Goal: Task Accomplishment & Management: Complete application form

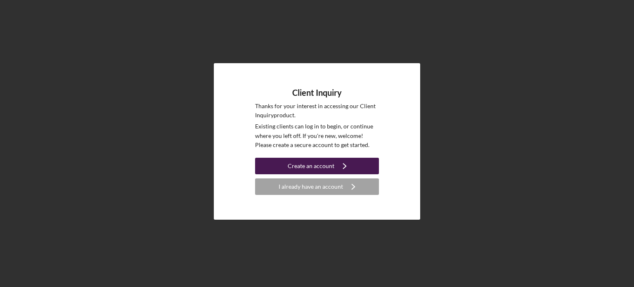
click at [322, 166] on div "Create an account" at bounding box center [311, 166] width 47 height 17
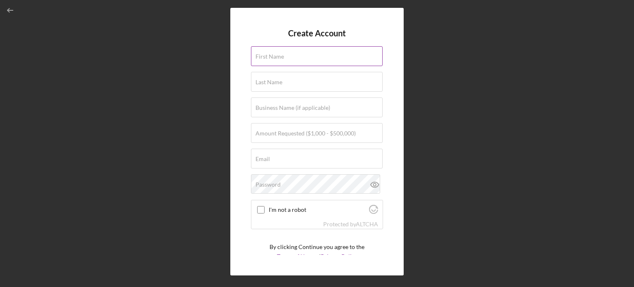
click at [287, 57] on input "First Name" at bounding box center [317, 56] width 132 height 20
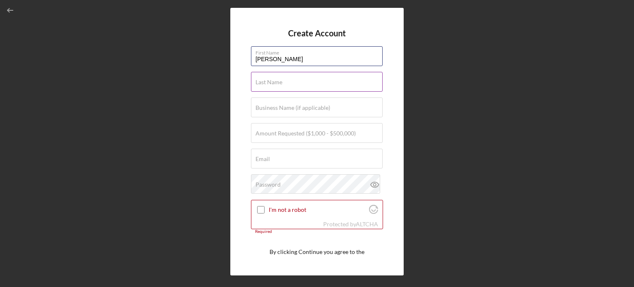
type input "[PERSON_NAME]"
click at [275, 75] on div "Last Name Required" at bounding box center [317, 82] width 132 height 21
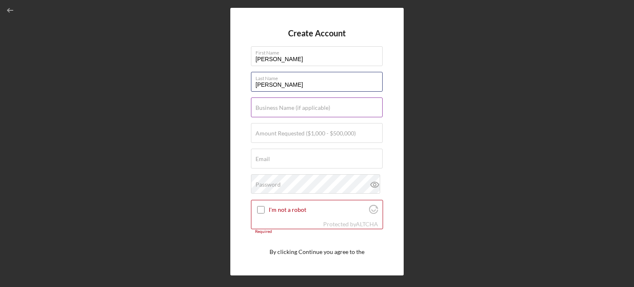
type input "[PERSON_NAME]"
click at [266, 105] on label "Business Name (if applicable)" at bounding box center [292, 107] width 75 height 7
click at [266, 105] on input "Business Name (if applicable)" at bounding box center [317, 107] width 132 height 20
type input "B"
type input "S"
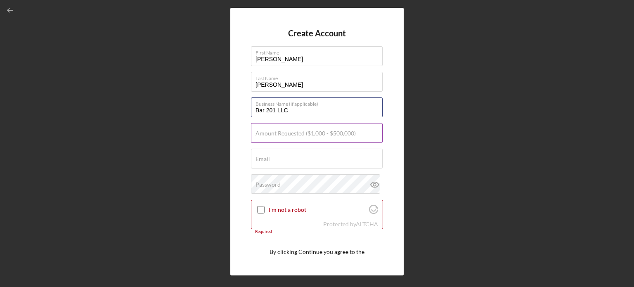
type input "Bar 201 LLC"
click at [276, 137] on input "Amount Requested ($1,000 - $500,000)" at bounding box center [317, 133] width 132 height 20
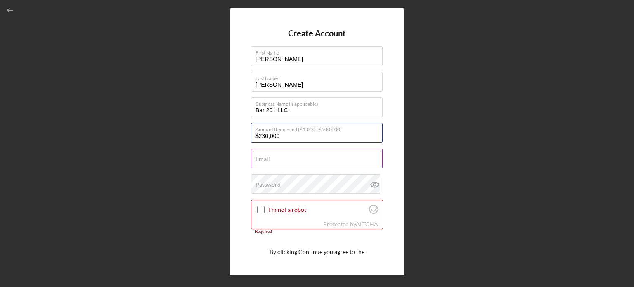
type input "$230,000"
click at [316, 155] on div "Email Required" at bounding box center [317, 159] width 132 height 21
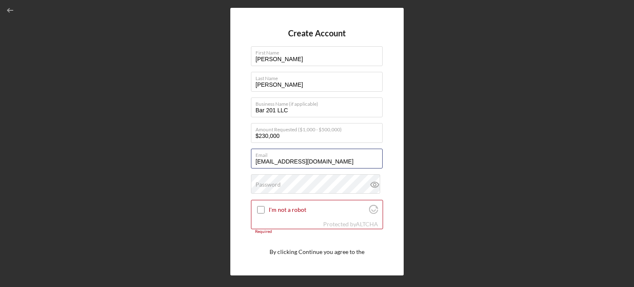
type input "[EMAIL_ADDRESS][DOMAIN_NAME]"
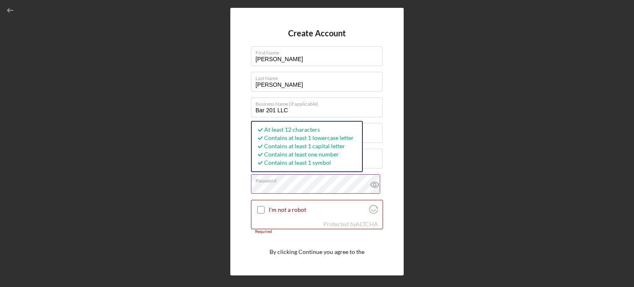
click at [346, 181] on label "Password" at bounding box center [318, 179] width 127 height 9
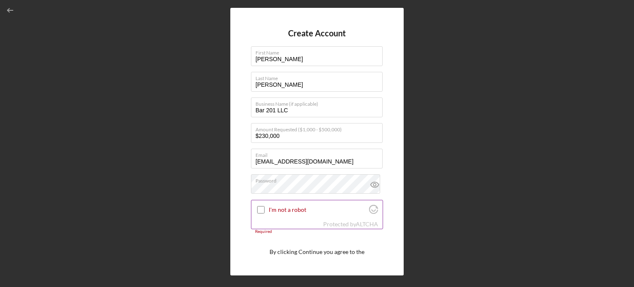
click at [262, 206] on input "I'm not a robot" at bounding box center [260, 209] width 7 height 7
checkbox input "true"
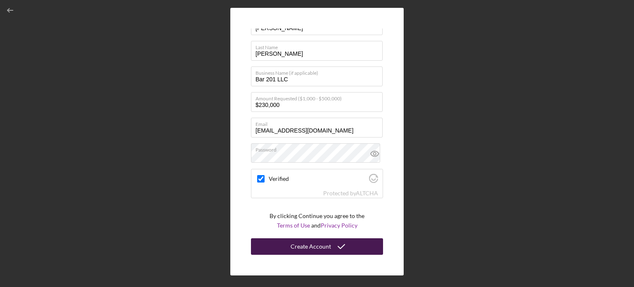
click at [307, 247] on div "Create Account" at bounding box center [310, 246] width 40 height 17
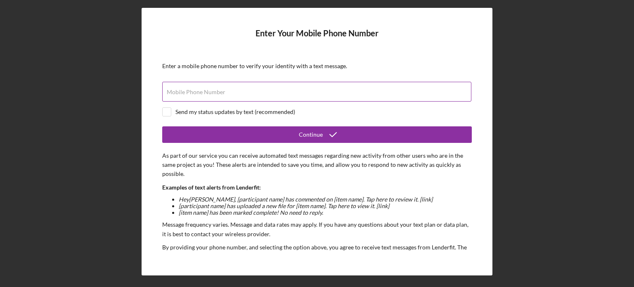
click at [333, 91] on div "Mobile Phone Number" at bounding box center [316, 92] width 309 height 21
type input "[PHONE_NUMBER]"
click at [170, 110] on input "checkbox" at bounding box center [167, 112] width 8 height 8
checkbox input "true"
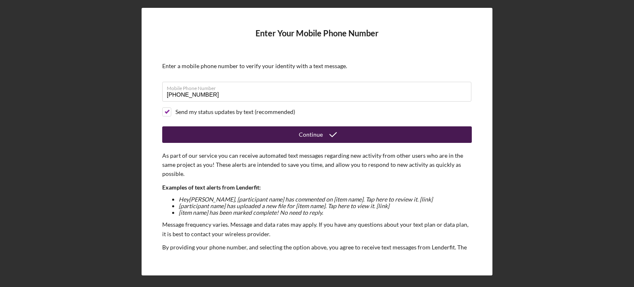
click at [269, 132] on button "Continue" at bounding box center [316, 134] width 309 height 17
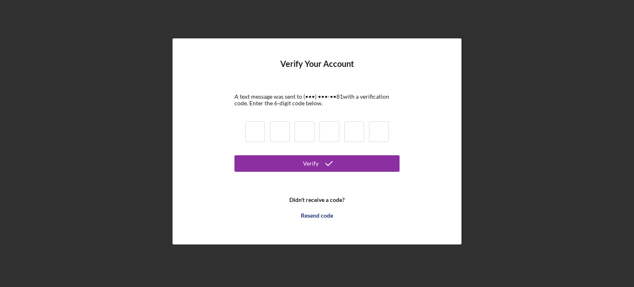
click at [252, 130] on input at bounding box center [255, 131] width 20 height 21
type input "3"
type input "1"
type input "3"
type input "8"
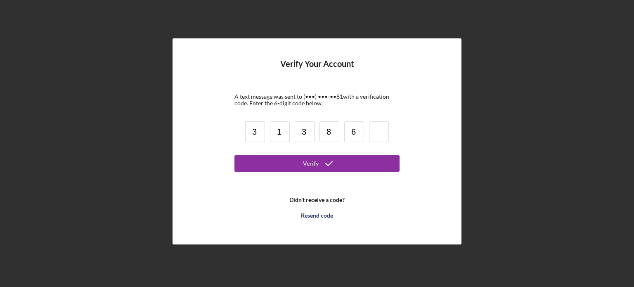
type input "6"
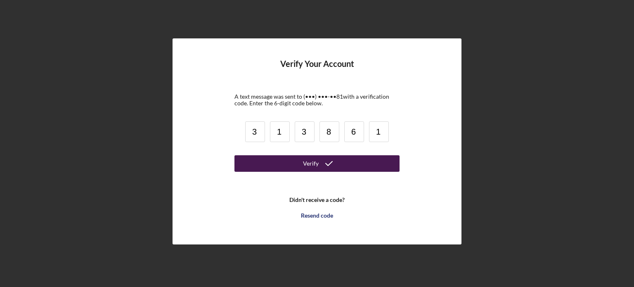
type input "1"
click at [259, 169] on button "Verify" at bounding box center [316, 163] width 165 height 17
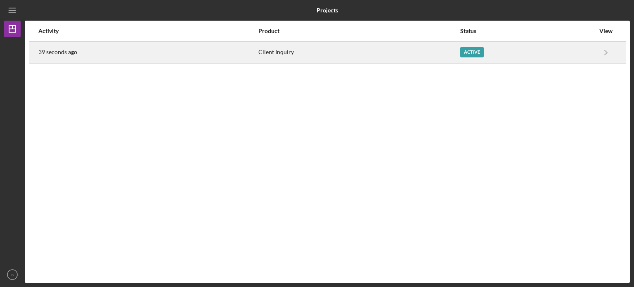
click at [583, 49] on div "Active" at bounding box center [527, 52] width 135 height 21
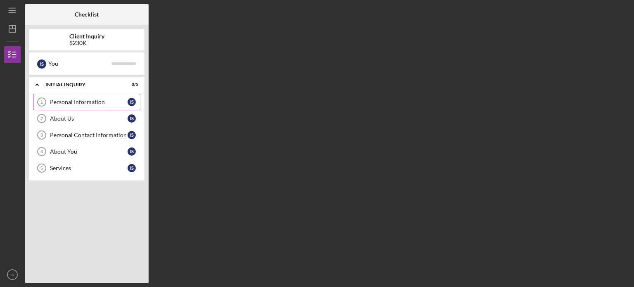
click at [99, 101] on div "Personal Information" at bounding box center [89, 102] width 78 height 7
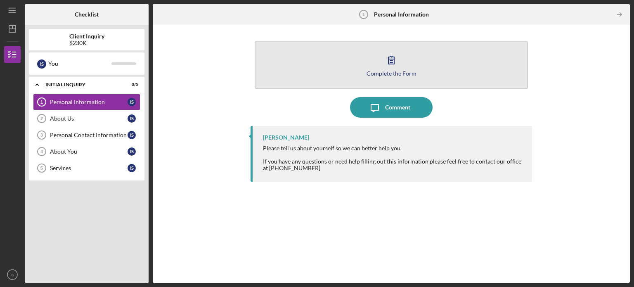
click at [397, 72] on div "Complete the Form" at bounding box center [391, 73] width 50 height 6
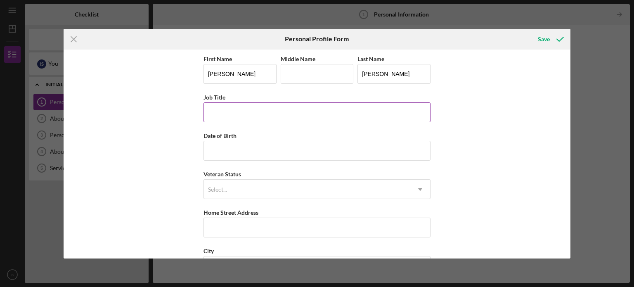
click at [247, 116] on input "Job Title" at bounding box center [316, 112] width 227 height 20
type input "Bar Manager"
click at [245, 156] on input "Date of Birth" at bounding box center [316, 151] width 227 height 20
type input "[DATE]"
click at [255, 191] on div "Select..." at bounding box center [307, 189] width 206 height 19
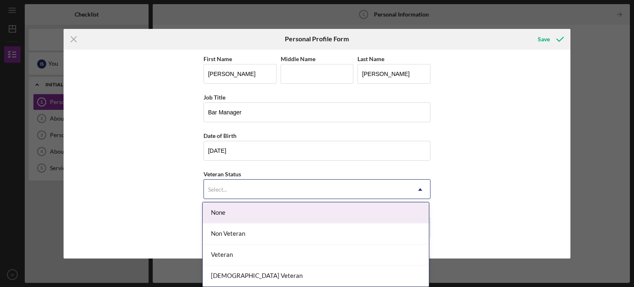
click at [257, 204] on div "None" at bounding box center [316, 212] width 226 height 21
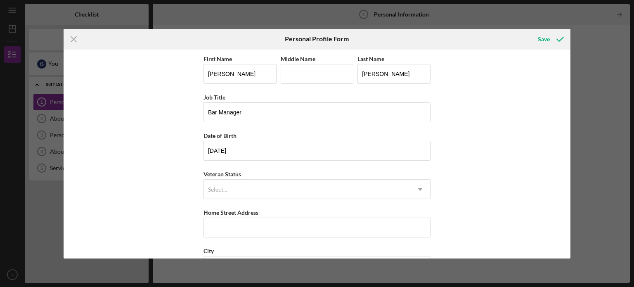
scroll to position [76, 0]
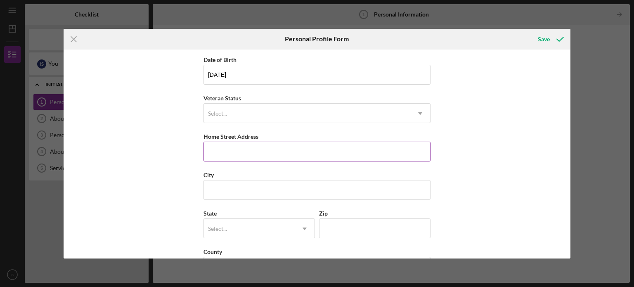
click at [218, 159] on input "Home Street Address" at bounding box center [316, 152] width 227 height 20
type input "[STREET_ADDRESS]"
type input "Ashland"
type input "WI"
type input "54806"
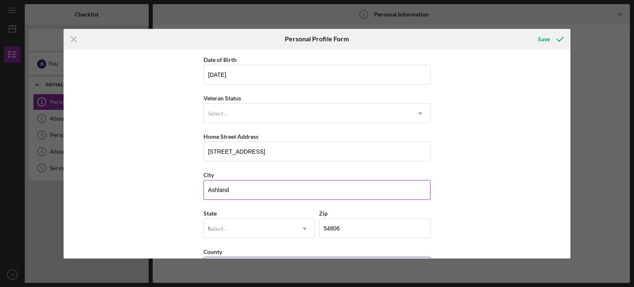
type input "[GEOGRAPHIC_DATA]"
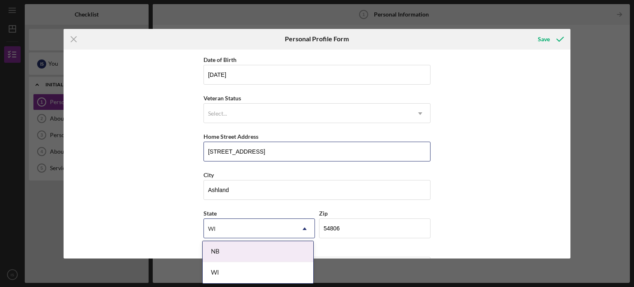
scroll to position [105, 0]
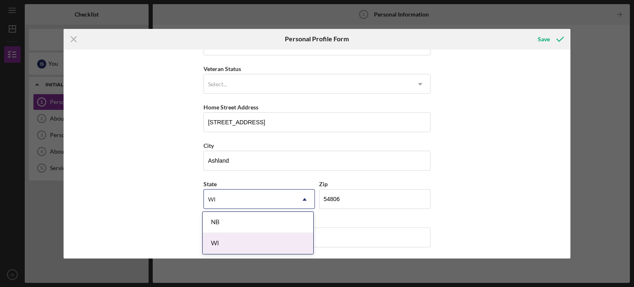
click at [247, 241] on div "WI" at bounding box center [258, 243] width 111 height 21
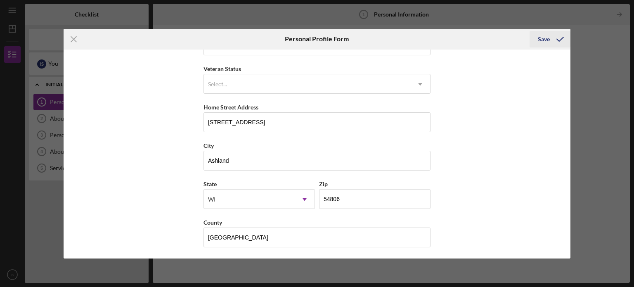
click at [553, 40] on icon "submit" at bounding box center [560, 39] width 21 height 21
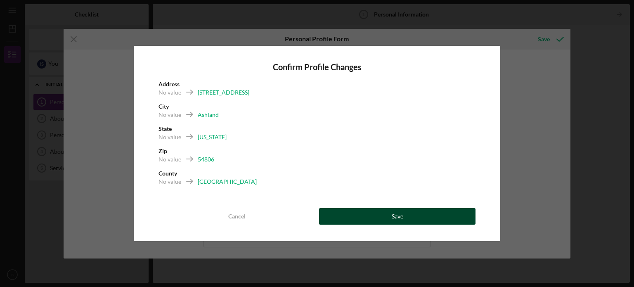
click at [403, 213] on button "Save" at bounding box center [397, 216] width 156 height 17
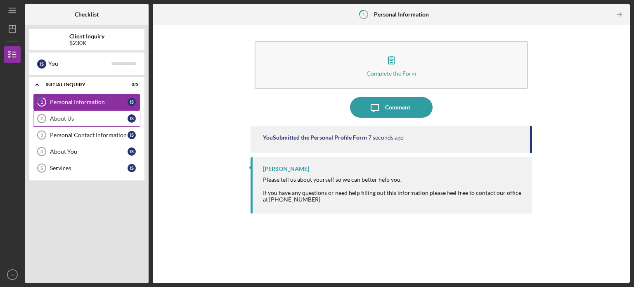
click at [93, 110] on link "About Us 2 About Us I S" at bounding box center [86, 118] width 107 height 17
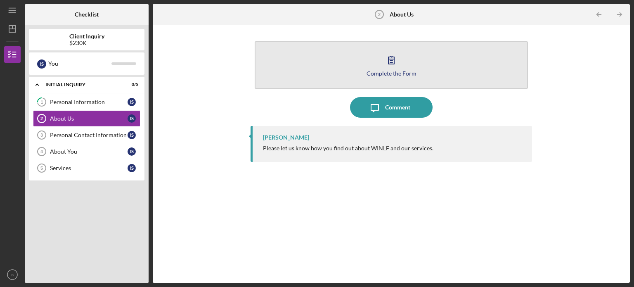
click at [404, 74] on div "Complete the Form" at bounding box center [391, 73] width 50 height 6
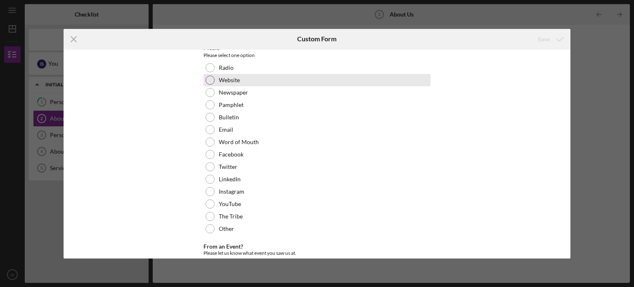
scroll to position [40, 0]
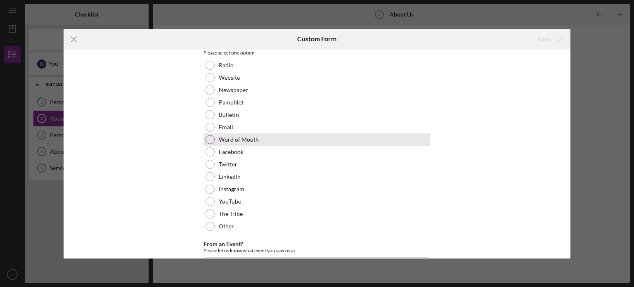
click at [208, 138] on div at bounding box center [209, 139] width 9 height 9
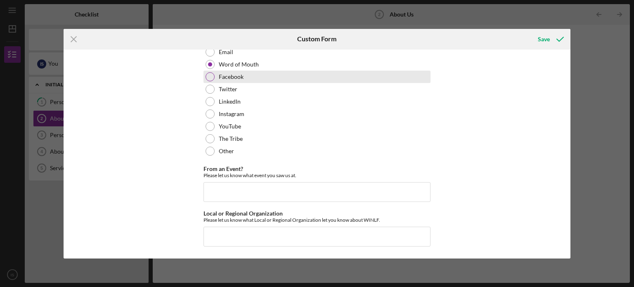
scroll to position [0, 0]
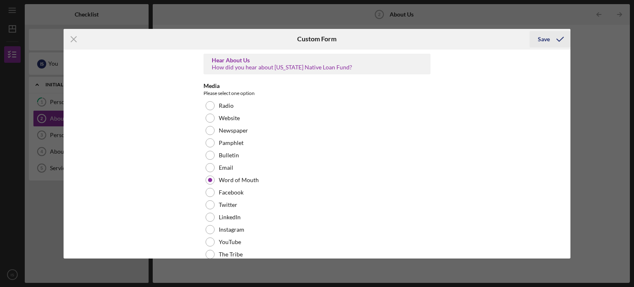
click at [556, 38] on icon "submit" at bounding box center [560, 39] width 21 height 21
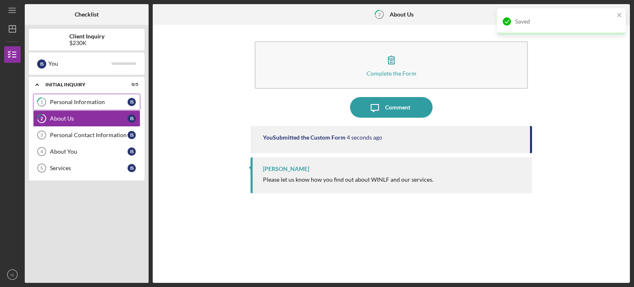
click at [73, 102] on div "Personal Information" at bounding box center [89, 102] width 78 height 7
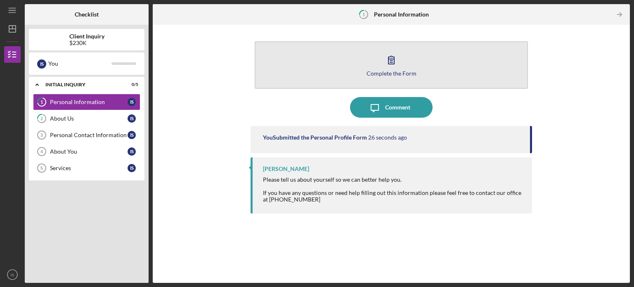
click at [394, 63] on icon "button" at bounding box center [391, 60] width 21 height 21
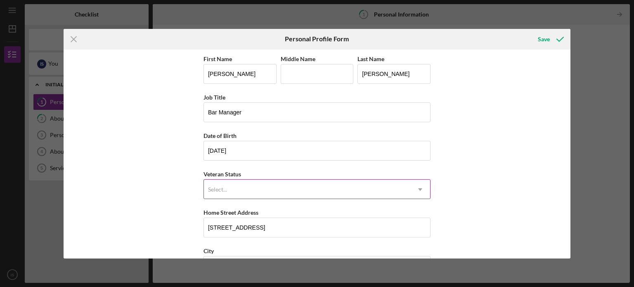
click at [424, 190] on icon "Icon/Dropdown Arrow" at bounding box center [420, 189] width 20 height 20
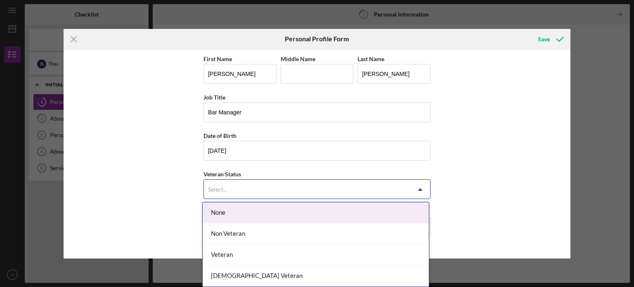
click at [284, 211] on div "None" at bounding box center [316, 212] width 226 height 21
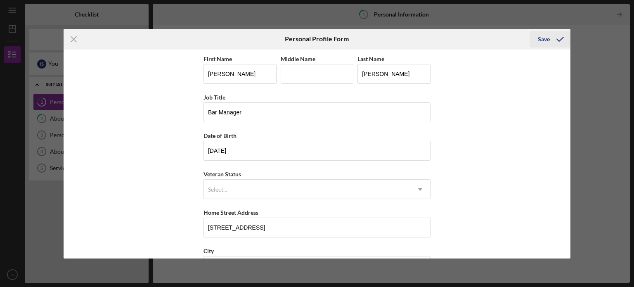
click at [553, 35] on icon "submit" at bounding box center [560, 39] width 21 height 21
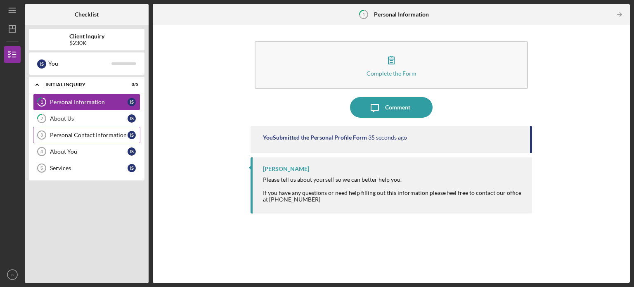
click at [95, 132] on div "Personal Contact Information" at bounding box center [89, 135] width 78 height 7
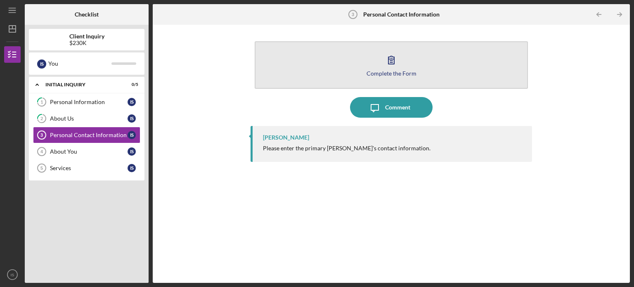
click at [396, 66] on icon "button" at bounding box center [391, 60] width 21 height 21
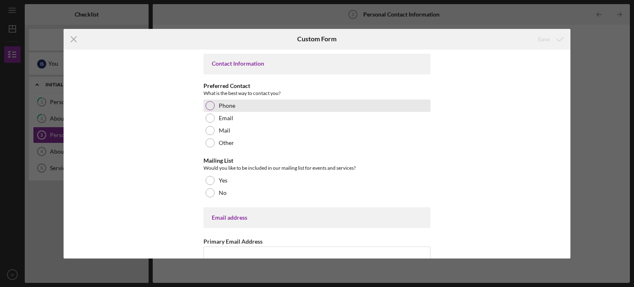
click at [210, 107] on div at bounding box center [209, 105] width 9 height 9
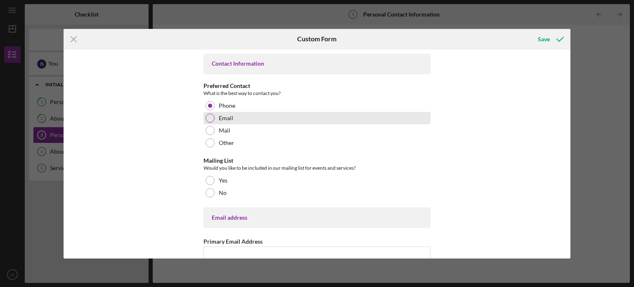
click at [209, 118] on div at bounding box center [209, 117] width 9 height 9
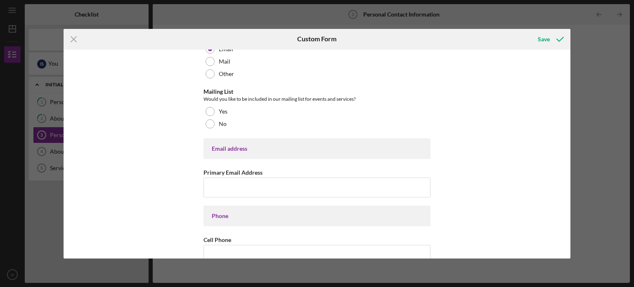
scroll to position [69, 0]
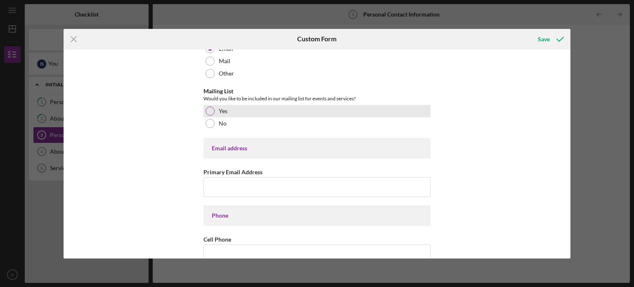
click at [205, 110] on div at bounding box center [209, 110] width 9 height 9
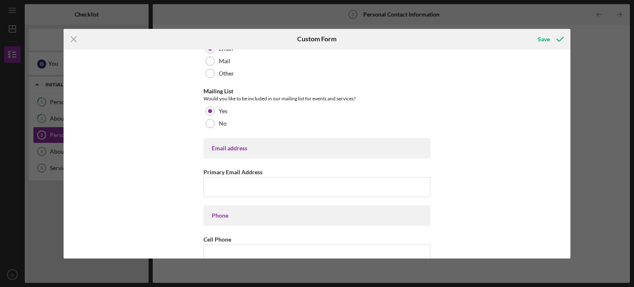
click at [238, 199] on div "Contact Information Preferred Contact What is the best way to contact you? Phon…" at bounding box center [316, 278] width 227 height 588
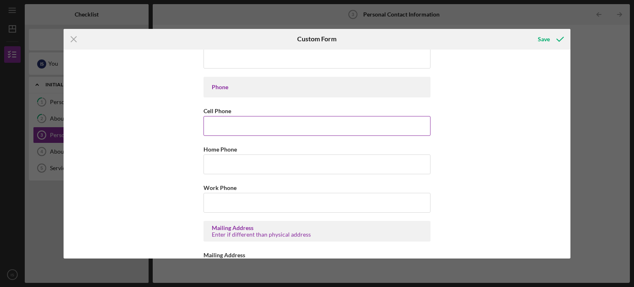
scroll to position [170, 0]
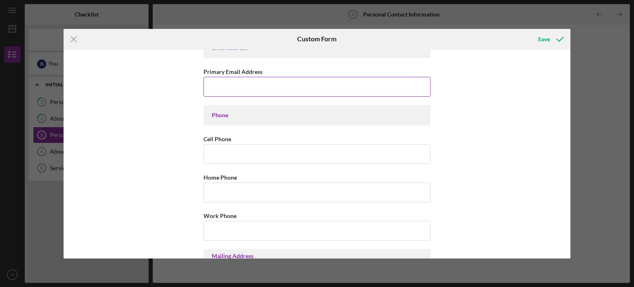
click at [245, 82] on input "Primary Email Address" at bounding box center [316, 87] width 227 height 20
type input "[EMAIL_ADDRESS][DOMAIN_NAME]"
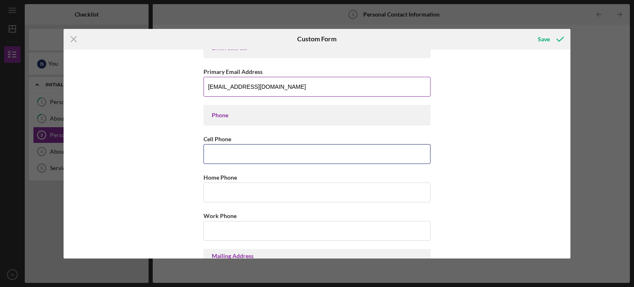
type input "[PHONE_NUMBER]"
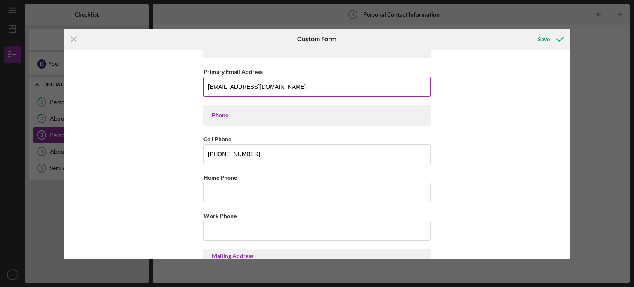
type input "[STREET_ADDRESS]"
type input "Ashland"
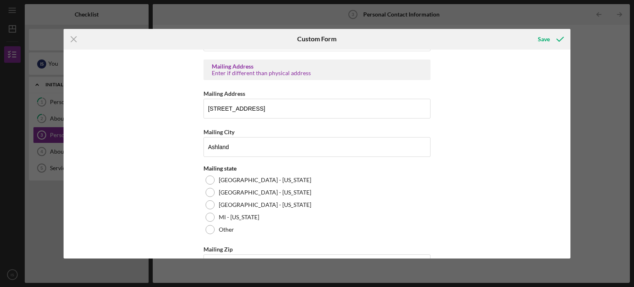
scroll to position [386, 0]
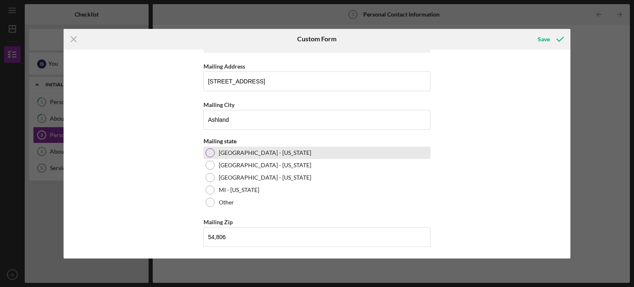
click at [209, 151] on div at bounding box center [209, 152] width 9 height 9
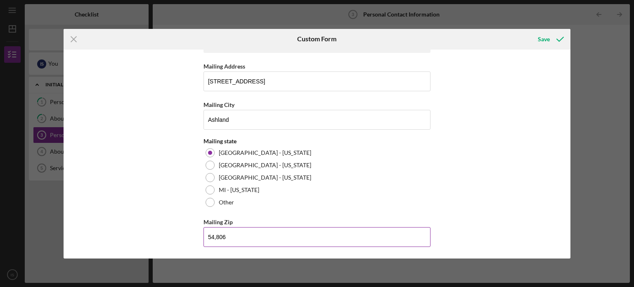
click at [215, 236] on input "54,806" at bounding box center [316, 237] width 227 height 20
type input "54,806"
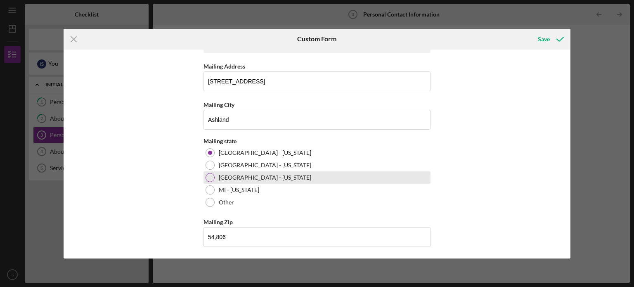
click at [351, 180] on div "[GEOGRAPHIC_DATA] - [US_STATE]" at bounding box center [316, 177] width 227 height 12
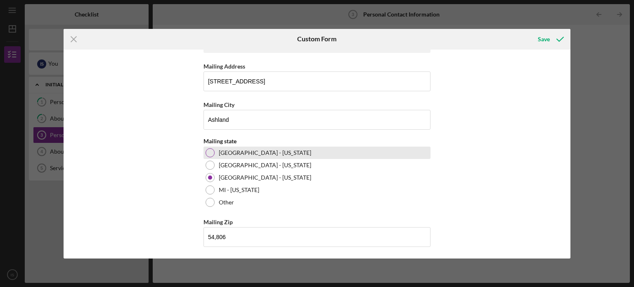
click at [245, 156] on div "[GEOGRAPHIC_DATA] - [US_STATE]" at bounding box center [316, 152] width 227 height 12
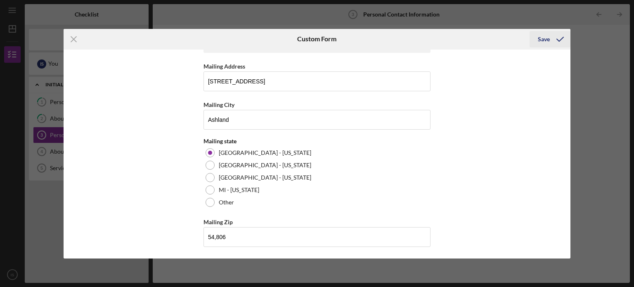
click at [553, 44] on icon "submit" at bounding box center [560, 39] width 21 height 21
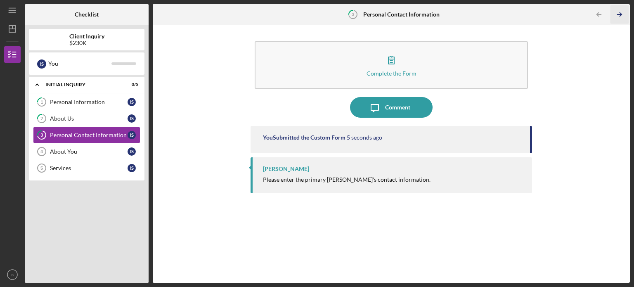
click at [621, 16] on icon "Icon/Table Pagination Arrow" at bounding box center [619, 14] width 19 height 19
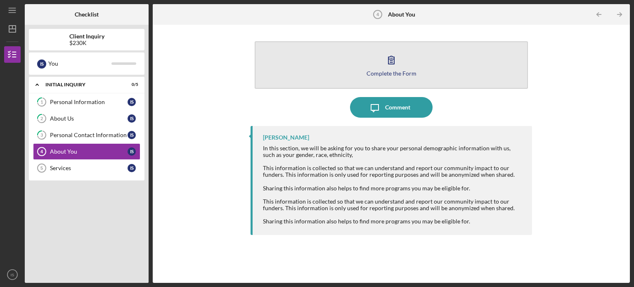
click at [398, 67] on icon "button" at bounding box center [391, 60] width 21 height 21
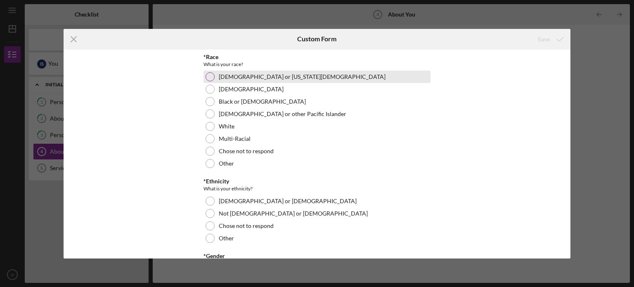
click at [210, 74] on div at bounding box center [209, 76] width 9 height 9
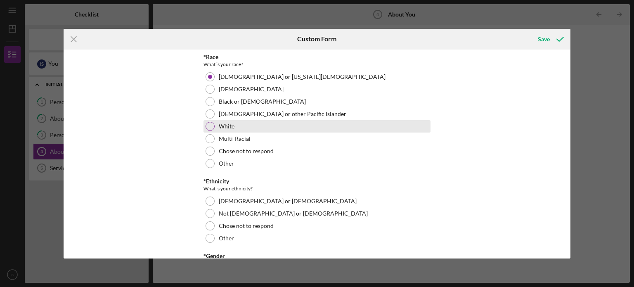
click at [206, 127] on div at bounding box center [209, 126] width 9 height 9
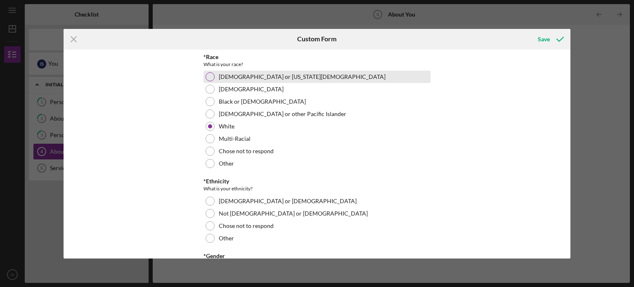
click at [211, 79] on div at bounding box center [209, 76] width 9 height 9
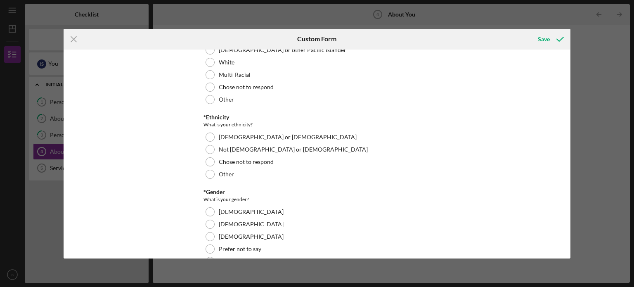
scroll to position [68, 0]
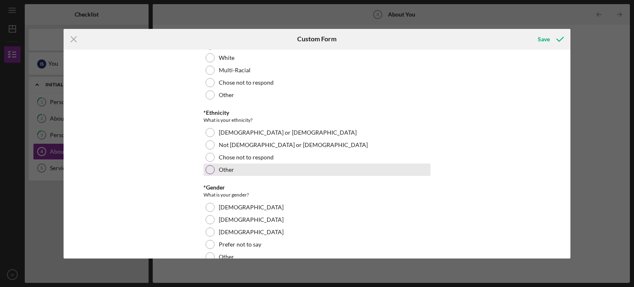
click at [210, 167] on div at bounding box center [209, 169] width 9 height 9
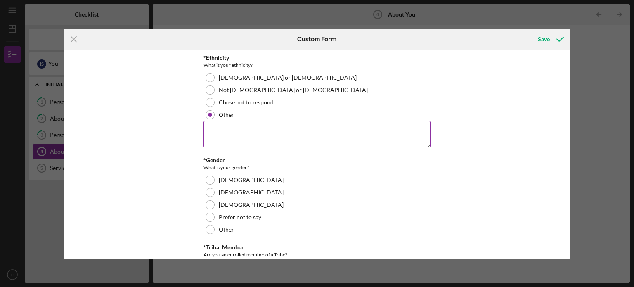
scroll to position [124, 0]
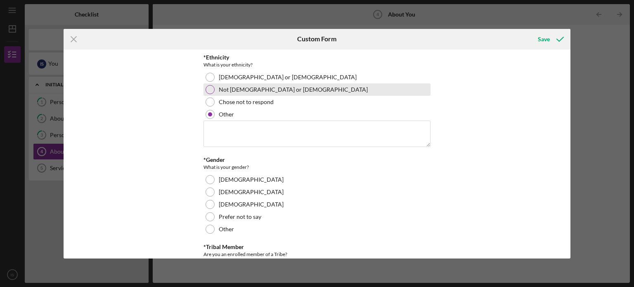
click at [215, 90] on div "Not [DEMOGRAPHIC_DATA] or [DEMOGRAPHIC_DATA]" at bounding box center [316, 89] width 227 height 12
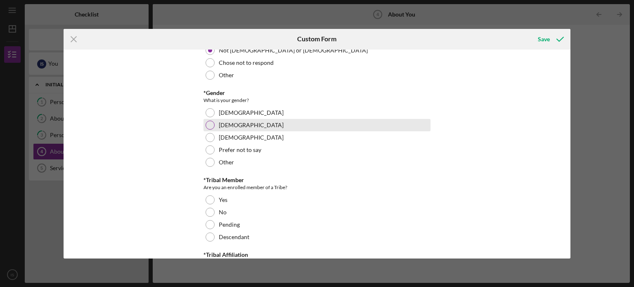
scroll to position [166, 0]
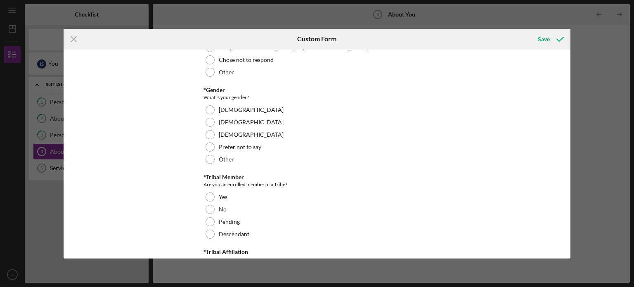
click at [247, 102] on div "*Gender What is your gender? [DEMOGRAPHIC_DATA] [DEMOGRAPHIC_DATA] [DEMOGRAPHIC…" at bounding box center [316, 126] width 227 height 79
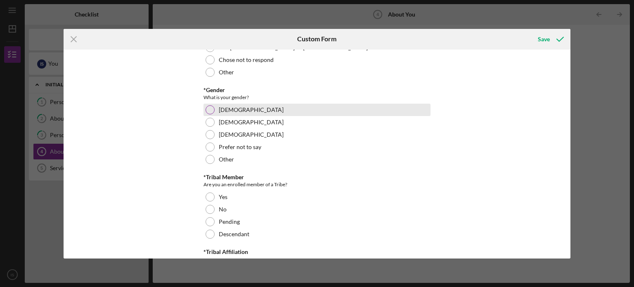
click at [239, 107] on div "[DEMOGRAPHIC_DATA]" at bounding box center [316, 110] width 227 height 12
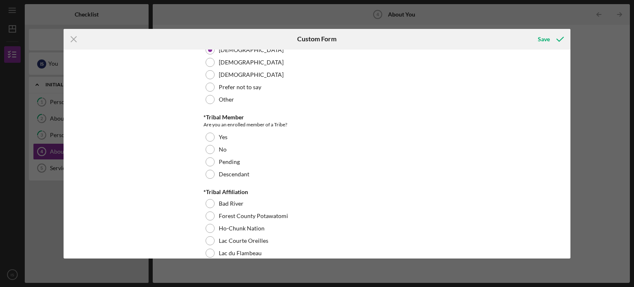
scroll to position [226, 0]
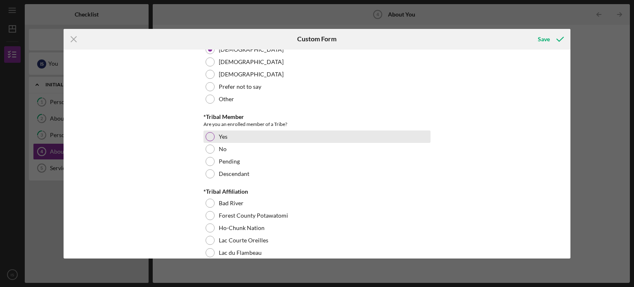
click at [244, 141] on div "Yes" at bounding box center [316, 136] width 227 height 12
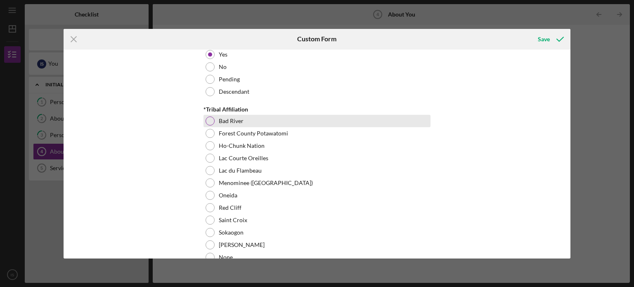
scroll to position [309, 0]
click at [277, 117] on div "Bad River" at bounding box center [316, 120] width 227 height 12
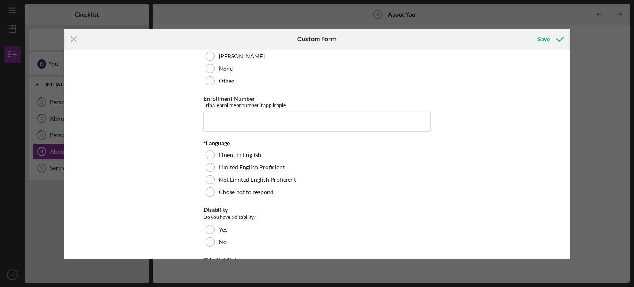
scroll to position [498, 0]
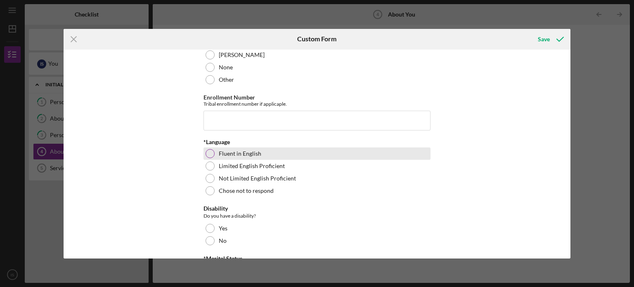
click at [279, 157] on div "Fluent in English" at bounding box center [316, 153] width 227 height 12
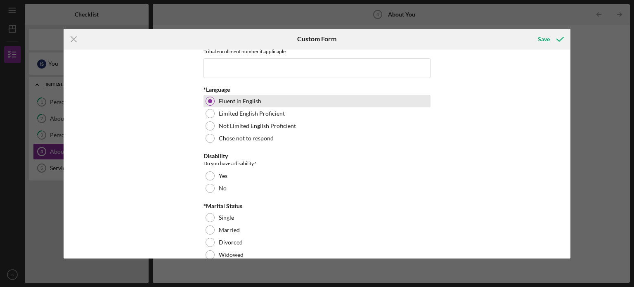
scroll to position [554, 0]
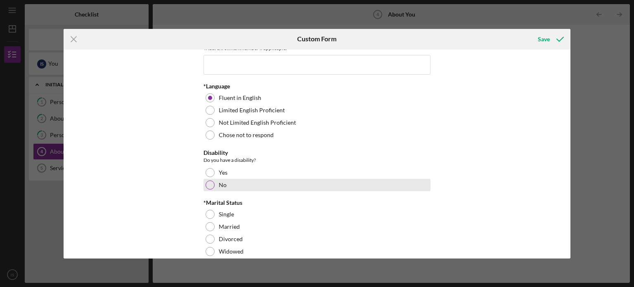
click at [220, 180] on div "No" at bounding box center [316, 185] width 227 height 12
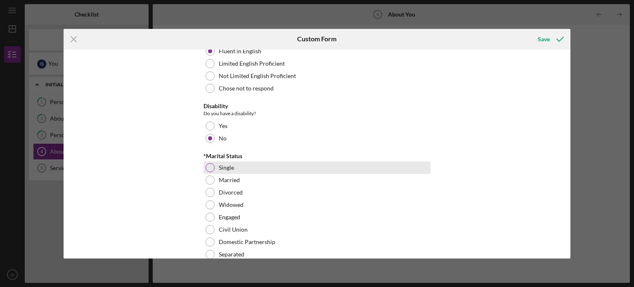
scroll to position [601, 0]
click at [270, 168] on div "Single" at bounding box center [316, 167] width 227 height 12
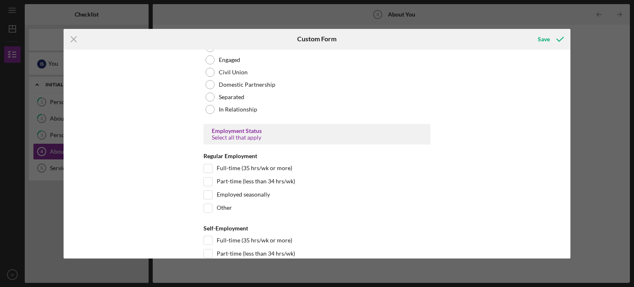
scroll to position [647, 0]
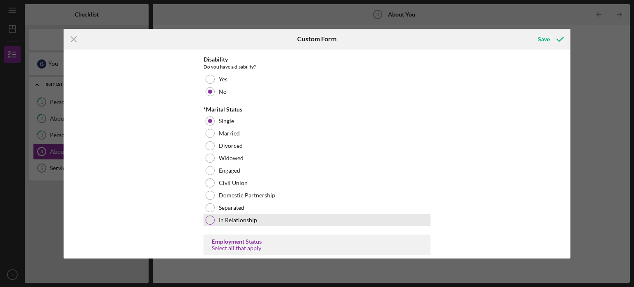
click at [235, 221] on label "In Relationship" at bounding box center [238, 220] width 38 height 7
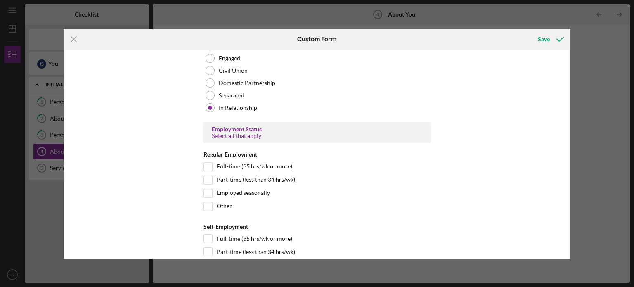
scroll to position [790, 0]
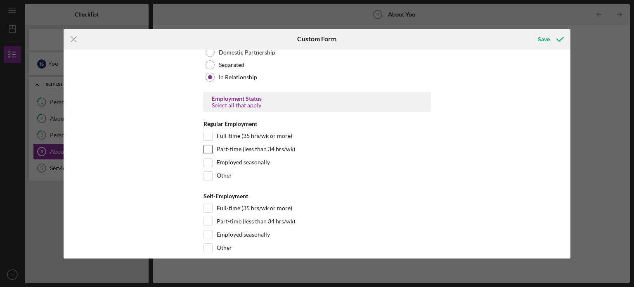
click at [274, 150] on label "Part-time (less than 34 hrs/wk)" at bounding box center [256, 149] width 78 height 8
click at [212, 150] on input "Part-time (less than 34 hrs/wk)" at bounding box center [208, 149] width 8 height 8
checkbox input "true"
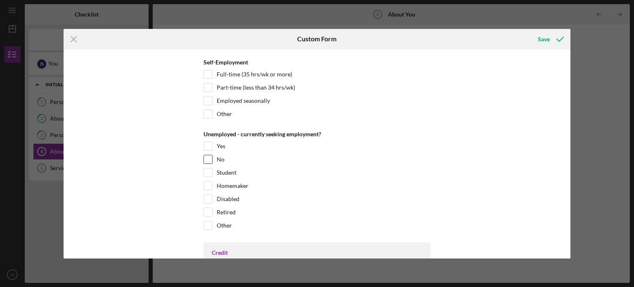
scroll to position [924, 0]
click at [226, 160] on div "No" at bounding box center [316, 160] width 227 height 13
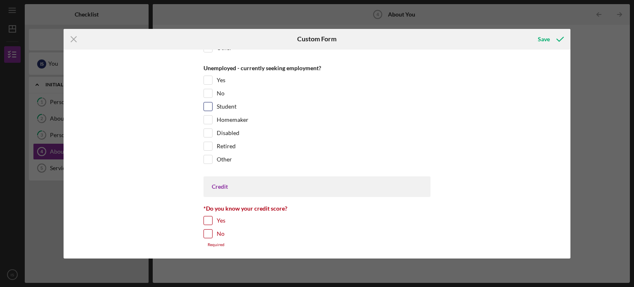
scroll to position [990, 0]
click at [201, 91] on div "*Race What is your race? [DEMOGRAPHIC_DATA] or [US_STATE][DEMOGRAPHIC_DATA] Bla…" at bounding box center [317, 154] width 507 height 209
click at [205, 90] on input "No" at bounding box center [208, 92] width 8 height 8
checkbox input "true"
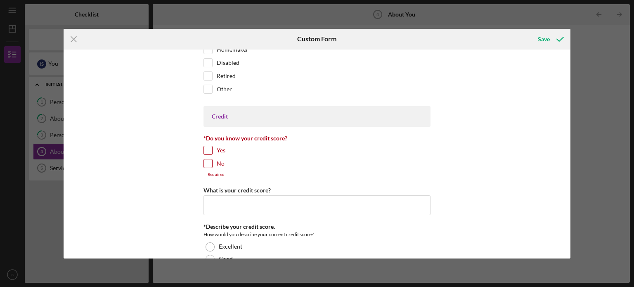
scroll to position [1061, 0]
click at [207, 144] on input "Yes" at bounding box center [208, 148] width 8 height 8
checkbox input "true"
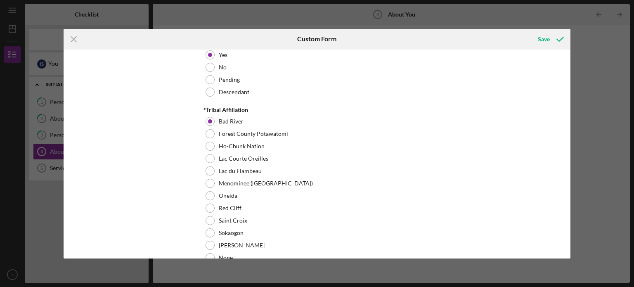
scroll to position [447, 0]
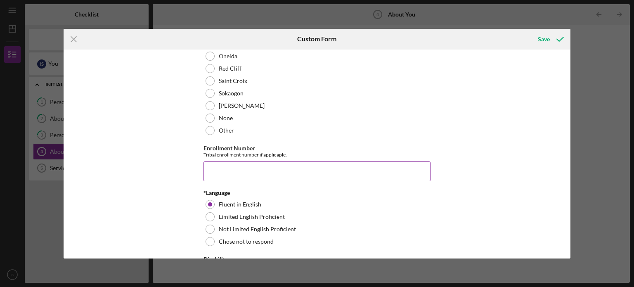
click at [282, 165] on input "Enrollment Number" at bounding box center [316, 171] width 227 height 20
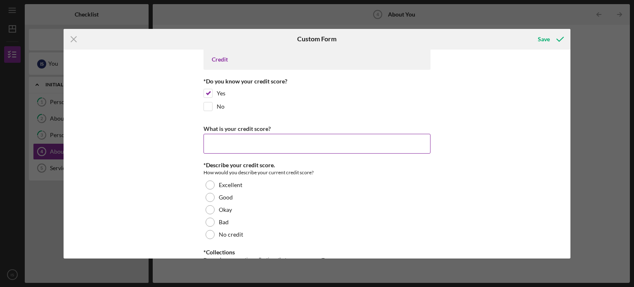
scroll to position [1117, 0]
type input "430A007393"
click at [325, 143] on input "What is your credit score?" at bounding box center [316, 143] width 227 height 20
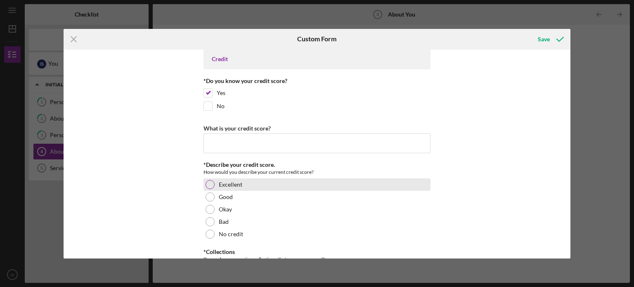
click at [245, 178] on div "Excellent" at bounding box center [316, 184] width 227 height 12
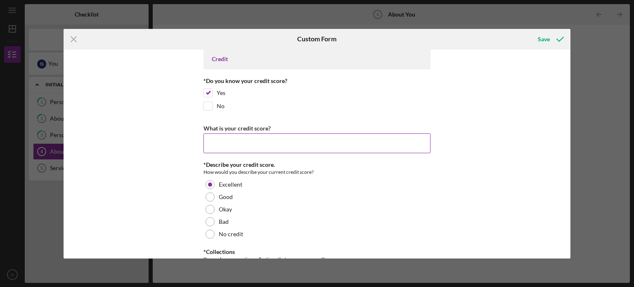
click at [238, 137] on input "What is your credit score?" at bounding box center [316, 143] width 227 height 20
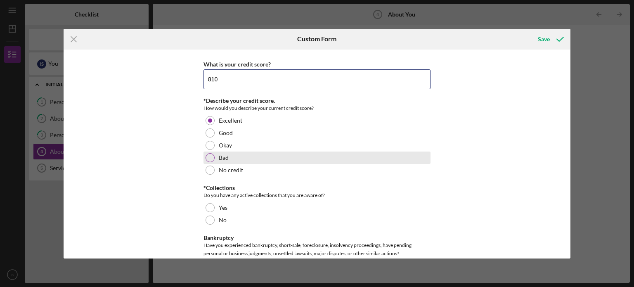
scroll to position [1237, 0]
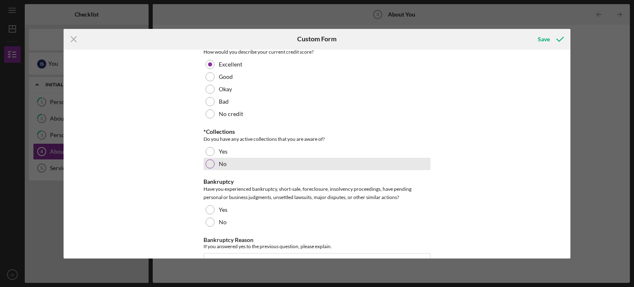
type input "810"
click at [243, 165] on div "No" at bounding box center [316, 164] width 227 height 12
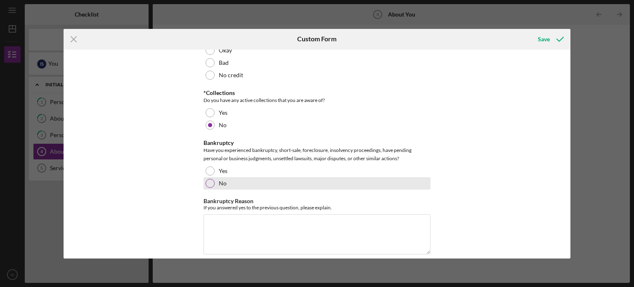
click at [227, 178] on div "No" at bounding box center [316, 183] width 227 height 12
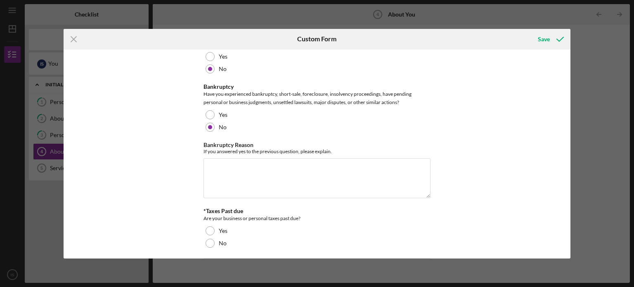
scroll to position [1376, 0]
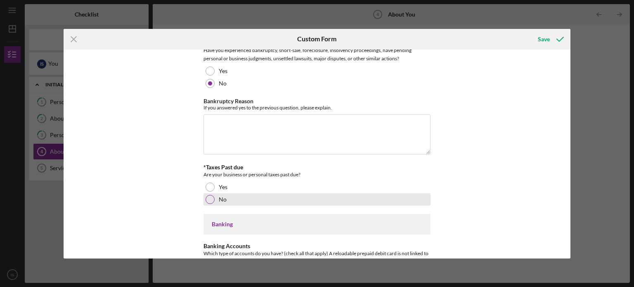
click at [219, 196] on label "No" at bounding box center [223, 199] width 8 height 7
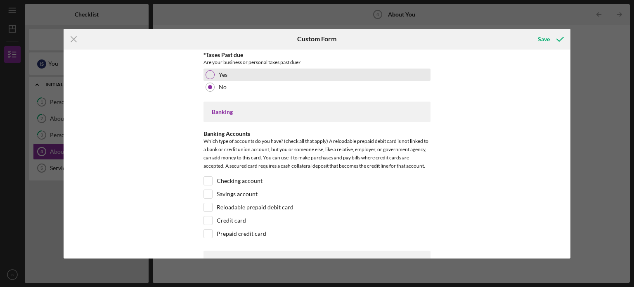
scroll to position [1507, 0]
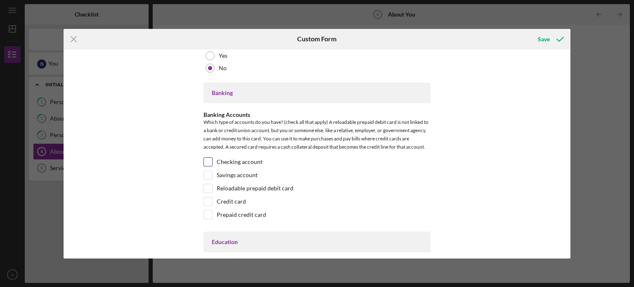
click at [228, 159] on label "Checking account" at bounding box center [240, 162] width 46 height 8
click at [212, 159] on input "Checking account" at bounding box center [208, 162] width 8 height 8
checkbox input "true"
click at [222, 171] on label "Savings account" at bounding box center [237, 175] width 41 height 8
click at [212, 171] on input "Savings account" at bounding box center [208, 175] width 8 height 8
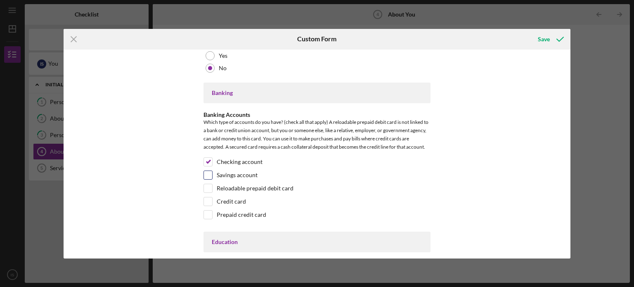
checkbox input "true"
click at [223, 197] on label "Credit card" at bounding box center [231, 201] width 29 height 8
click at [212, 197] on input "Credit card" at bounding box center [208, 201] width 8 height 8
checkbox input "true"
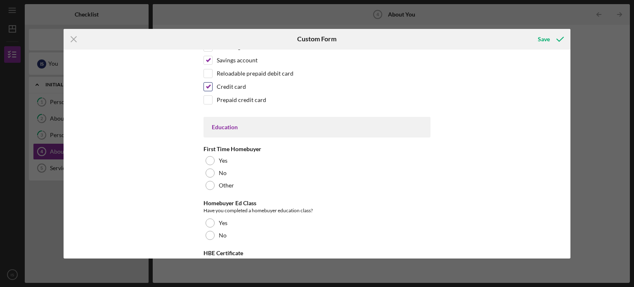
scroll to position [1622, 0]
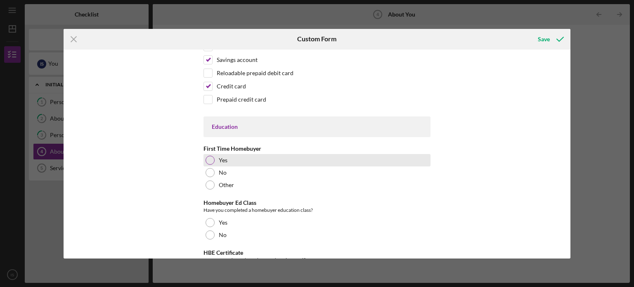
click at [251, 155] on div "Yes" at bounding box center [316, 160] width 227 height 12
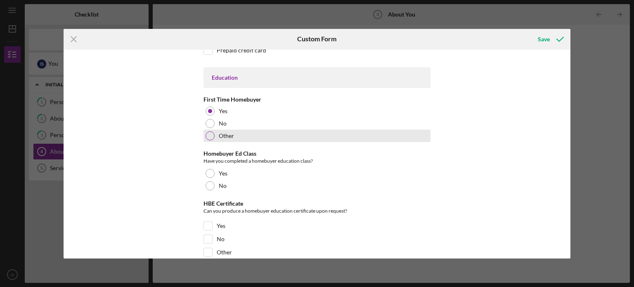
scroll to position [1671, 0]
click at [328, 179] on div "No" at bounding box center [316, 185] width 227 height 12
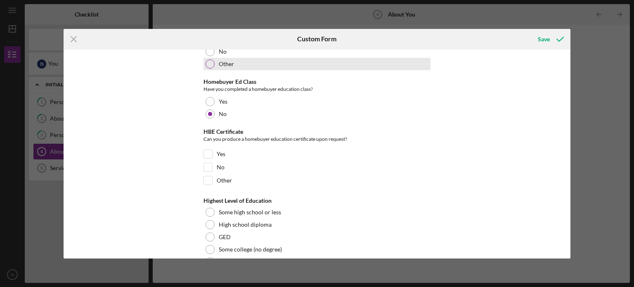
scroll to position [1746, 0]
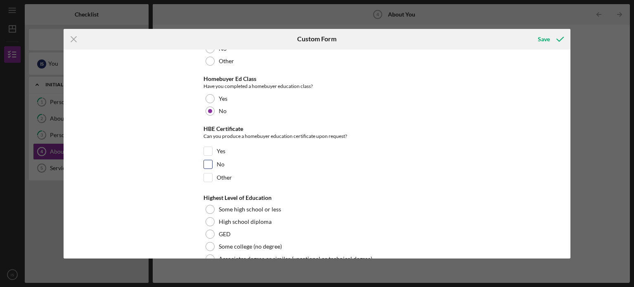
click at [297, 161] on div "No" at bounding box center [316, 166] width 227 height 13
click at [204, 163] on input "No" at bounding box center [208, 164] width 8 height 8
checkbox input "true"
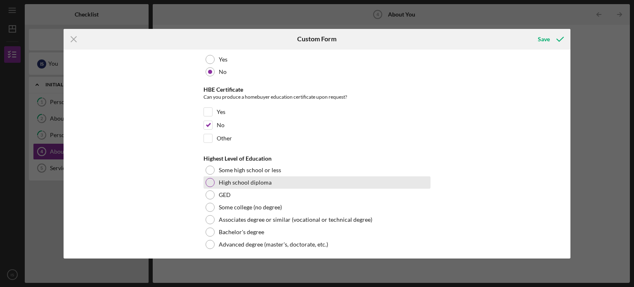
click at [208, 178] on div at bounding box center [209, 182] width 9 height 9
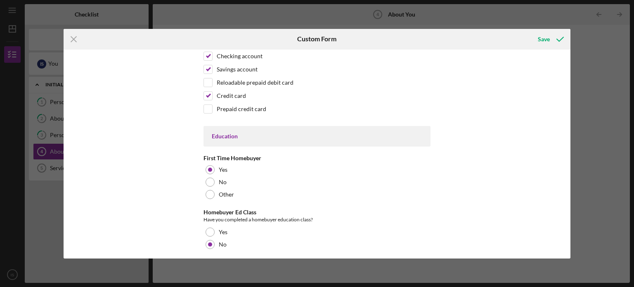
scroll to position [1613, 0]
click at [363, 175] on div "No" at bounding box center [316, 181] width 227 height 12
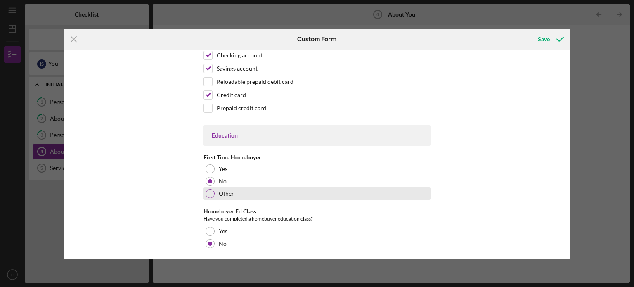
click at [223, 190] on label "Other" at bounding box center [226, 193] width 15 height 7
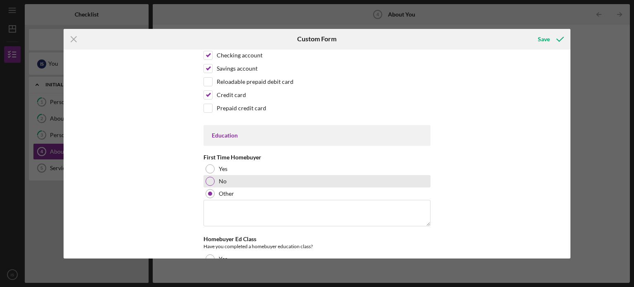
click at [219, 178] on label "No" at bounding box center [223, 181] width 8 height 7
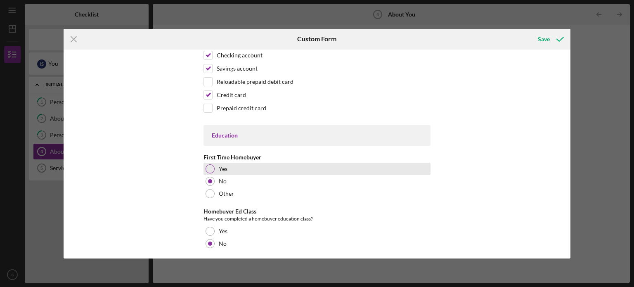
click at [216, 166] on div "Yes" at bounding box center [316, 169] width 227 height 12
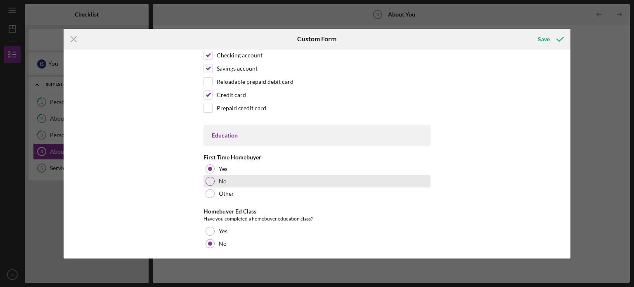
click at [286, 177] on div "No" at bounding box center [316, 181] width 227 height 12
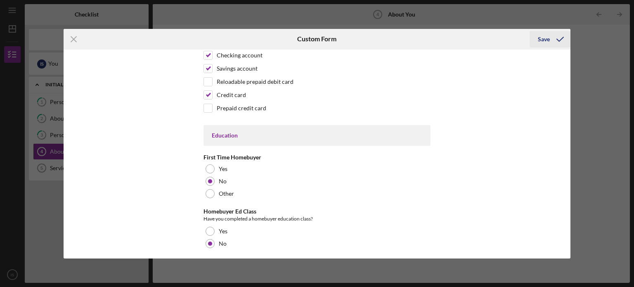
click at [548, 41] on div "Save" at bounding box center [544, 39] width 12 height 17
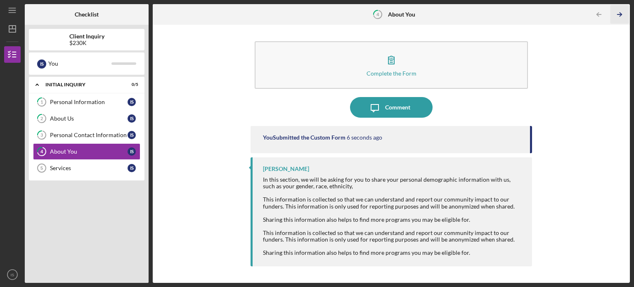
click at [621, 14] on polyline "button" at bounding box center [620, 15] width 2 height 4
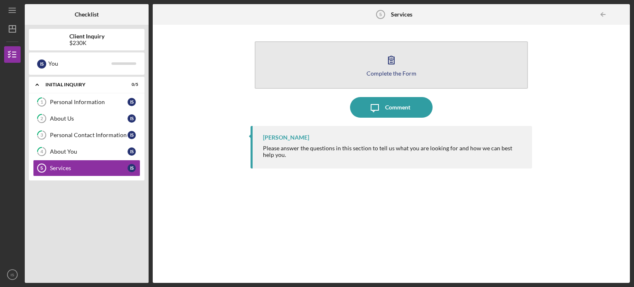
click at [388, 66] on icon "button" at bounding box center [391, 60] width 21 height 21
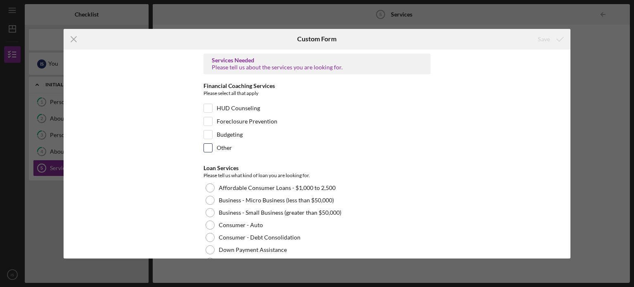
click at [226, 146] on label "Other" at bounding box center [224, 148] width 15 height 8
click at [212, 146] on input "Other" at bounding box center [208, 148] width 8 height 8
checkbox input "true"
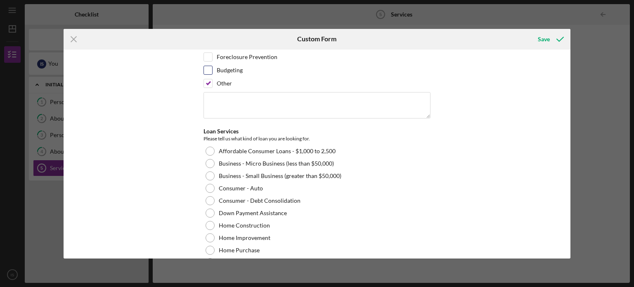
scroll to position [64, 0]
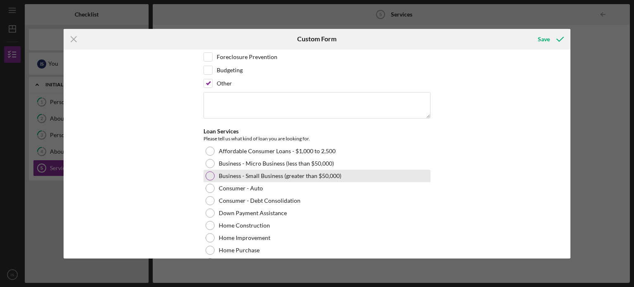
click at [352, 171] on div "Business - Small Business (greater than $50,000)" at bounding box center [316, 176] width 227 height 12
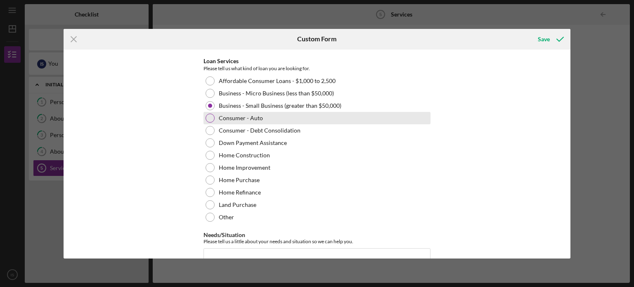
scroll to position [177, 0]
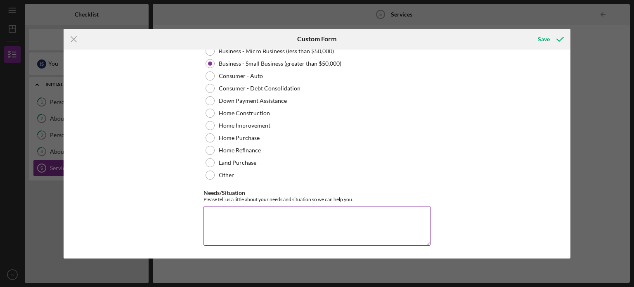
click at [339, 214] on textarea "Needs/Situation" at bounding box center [316, 226] width 227 height 40
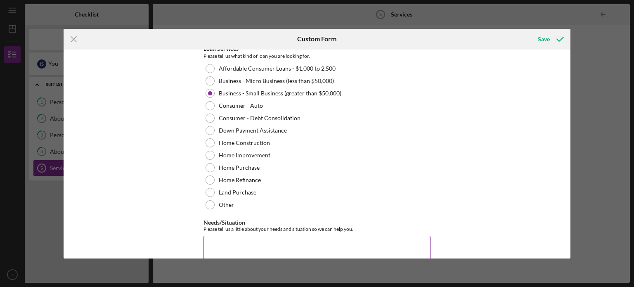
scroll to position [152, 0]
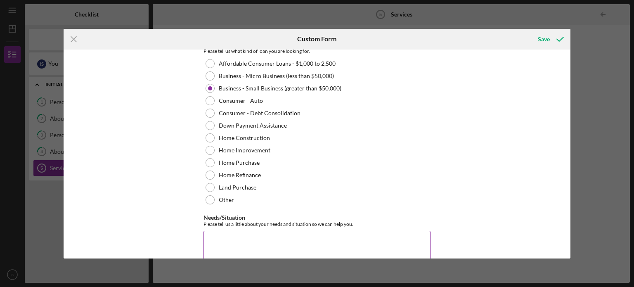
click at [261, 252] on textarea "Needs/Situation" at bounding box center [316, 251] width 227 height 40
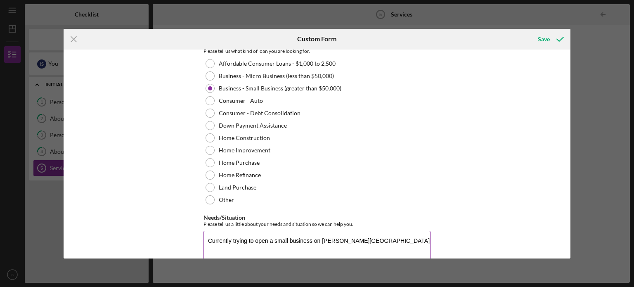
scroll to position [177, 0]
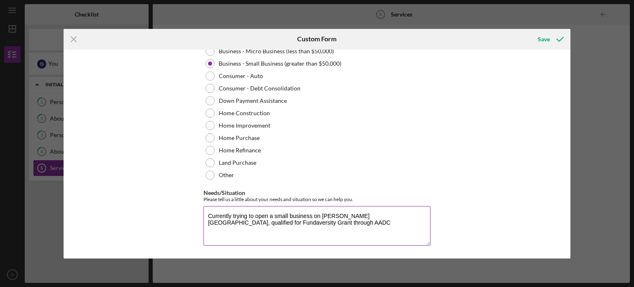
click at [228, 224] on textarea "Currently trying to open a small business on [PERSON_NAME][GEOGRAPHIC_DATA], qu…" at bounding box center [316, 226] width 227 height 40
click at [312, 223] on textarea "Currently trying to open a small business on [PERSON_NAME][GEOGRAPHIC_DATA], qu…" at bounding box center [316, 226] width 227 height 40
type textarea "Currently trying to open a small business on [PERSON_NAME][GEOGRAPHIC_DATA], qu…"
click at [548, 48] on div "Save" at bounding box center [549, 39] width 41 height 21
click at [549, 42] on div "Save" at bounding box center [544, 39] width 12 height 17
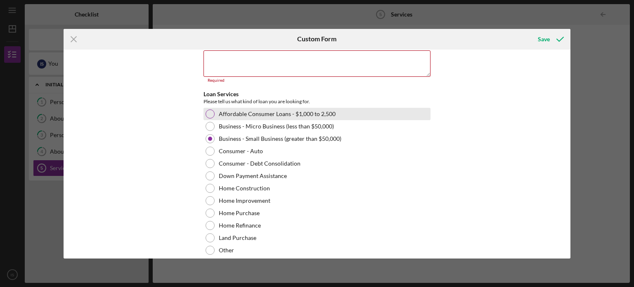
scroll to position [0, 0]
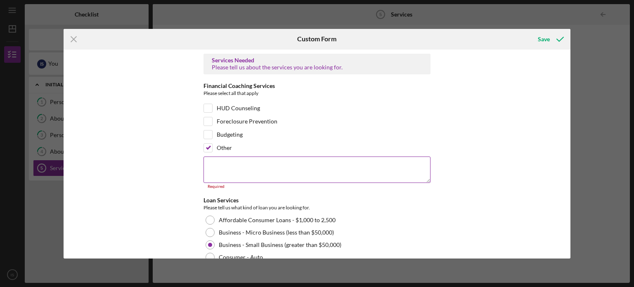
click at [273, 174] on textarea at bounding box center [316, 169] width 227 height 26
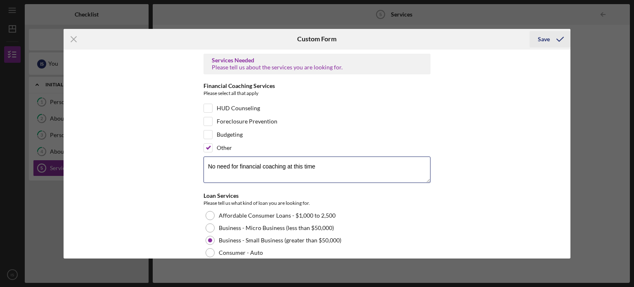
type textarea "No need for financial coaching at this time"
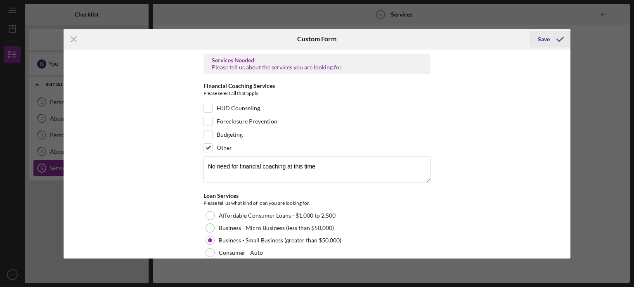
click at [542, 36] on div "Save" at bounding box center [544, 39] width 12 height 17
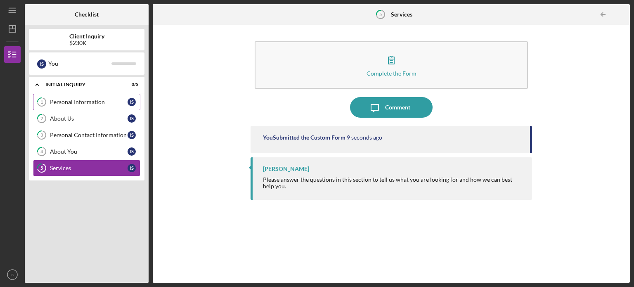
click at [69, 100] on div "Personal Information" at bounding box center [89, 102] width 78 height 7
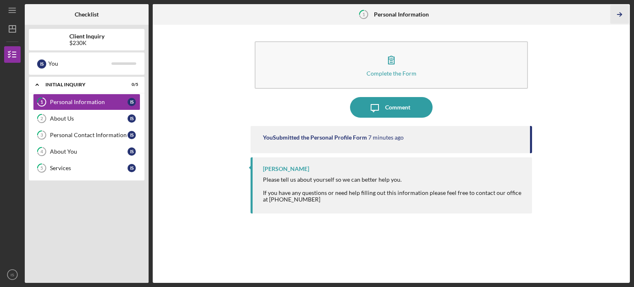
click at [618, 14] on icon "Icon/Table Pagination Arrow" at bounding box center [619, 14] width 19 height 19
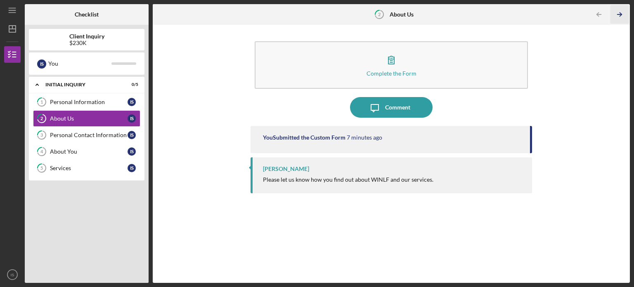
click at [618, 14] on icon "Icon/Table Pagination Arrow" at bounding box center [619, 14] width 19 height 19
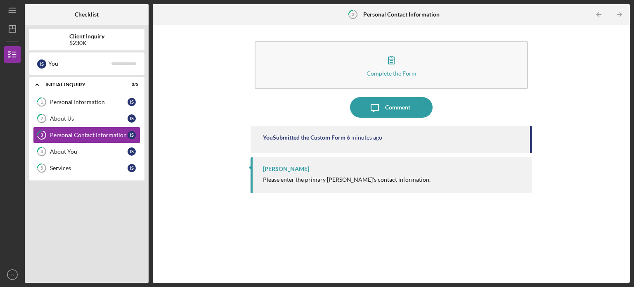
click at [618, 14] on icon "Icon/Table Pagination Arrow" at bounding box center [619, 14] width 19 height 19
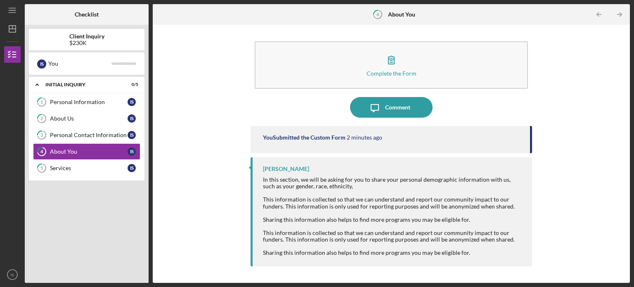
click at [618, 14] on icon "Icon/Table Pagination Arrow" at bounding box center [619, 14] width 19 height 19
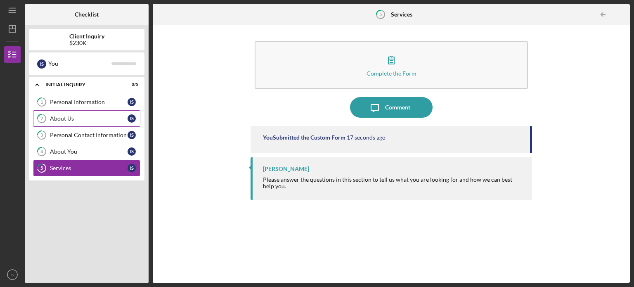
click at [76, 110] on link "2 About Us I S" at bounding box center [86, 118] width 107 height 17
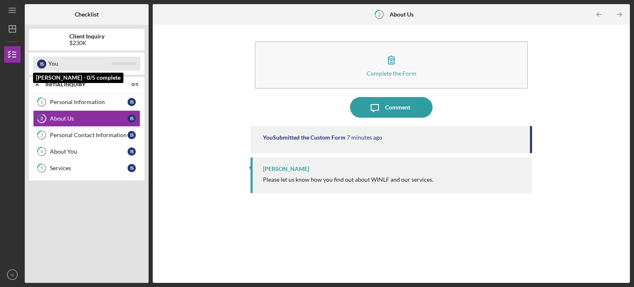
click at [131, 64] on div at bounding box center [123, 63] width 25 height 2
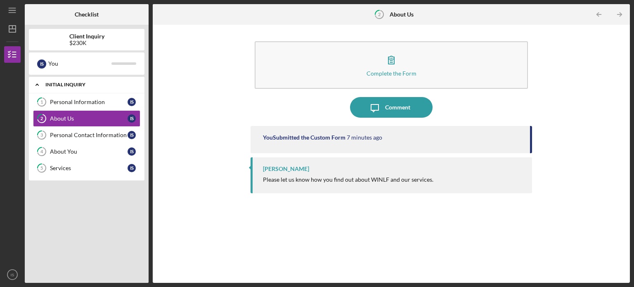
click at [38, 84] on icon "Icon/Expander" at bounding box center [37, 84] width 17 height 17
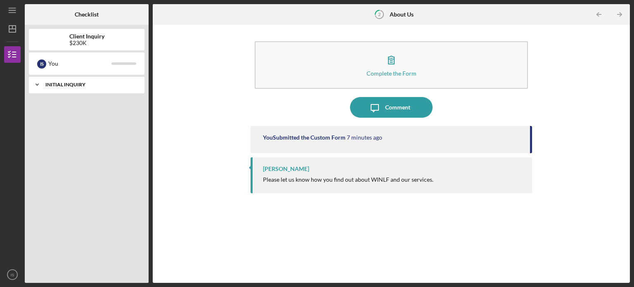
click at [38, 84] on polyline at bounding box center [37, 85] width 2 height 2
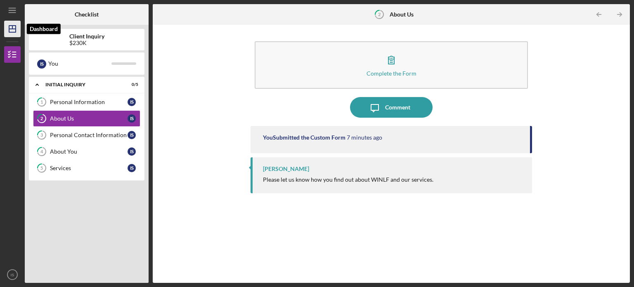
click at [10, 28] on icon "Icon/Dashboard" at bounding box center [12, 29] width 21 height 21
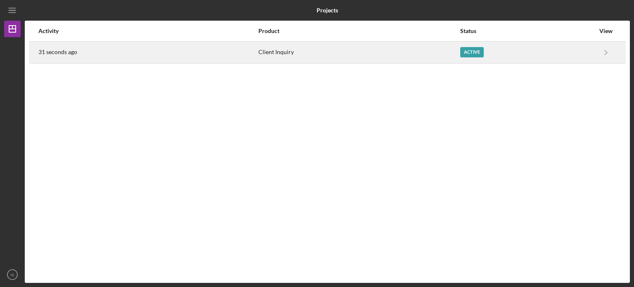
click at [617, 53] on td at bounding box center [620, 52] width 9 height 22
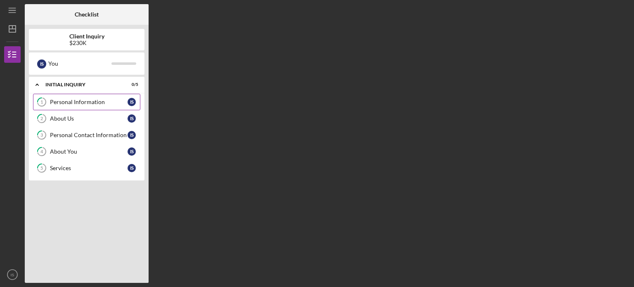
click at [98, 105] on link "1 Personal Information I S" at bounding box center [86, 102] width 107 height 17
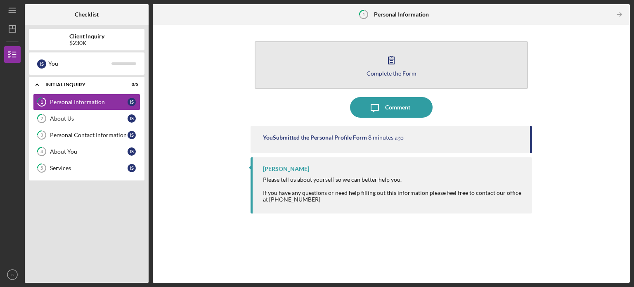
click at [394, 67] on icon "button" at bounding box center [391, 60] width 21 height 21
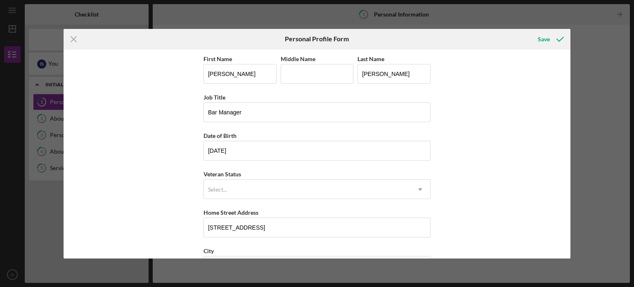
scroll to position [105, 0]
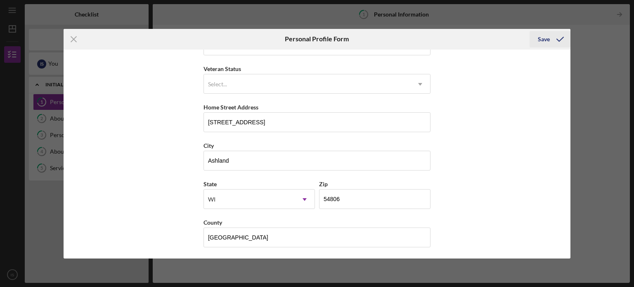
click at [567, 36] on icon "submit" at bounding box center [560, 39] width 21 height 21
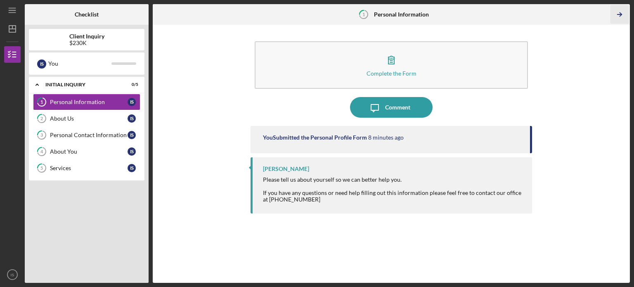
click at [623, 14] on icon "Icon/Table Pagination Arrow" at bounding box center [619, 14] width 19 height 19
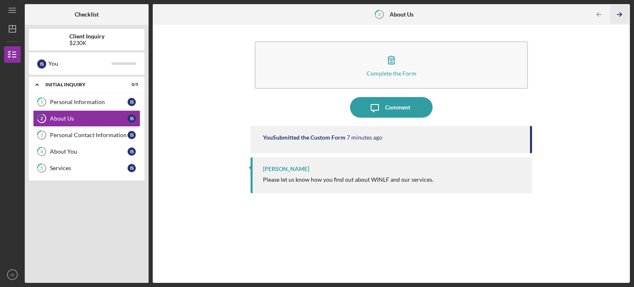
click at [623, 14] on icon "Icon/Table Pagination Arrow" at bounding box center [619, 14] width 19 height 19
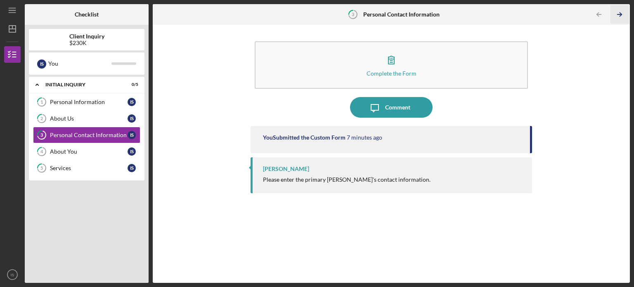
click at [623, 14] on icon "Icon/Table Pagination Arrow" at bounding box center [619, 14] width 19 height 19
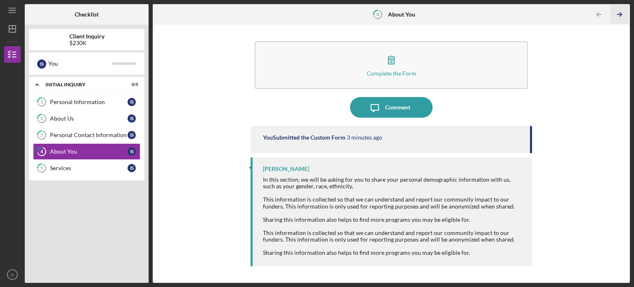
click at [623, 14] on icon "Icon/Table Pagination Arrow" at bounding box center [619, 14] width 19 height 19
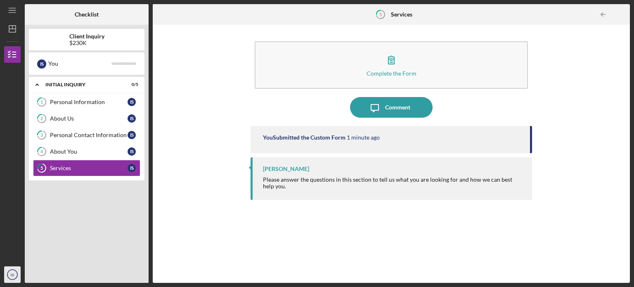
click at [13, 270] on icon "IS" at bounding box center [12, 274] width 17 height 21
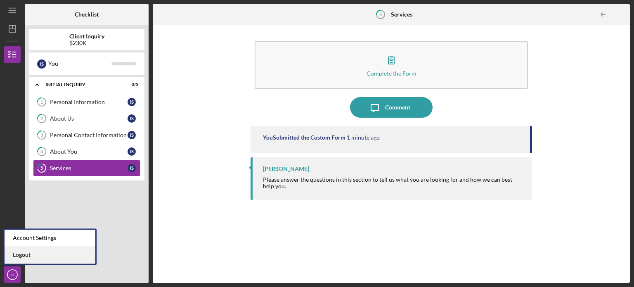
click at [25, 255] on link "Logout" at bounding box center [50, 254] width 91 height 17
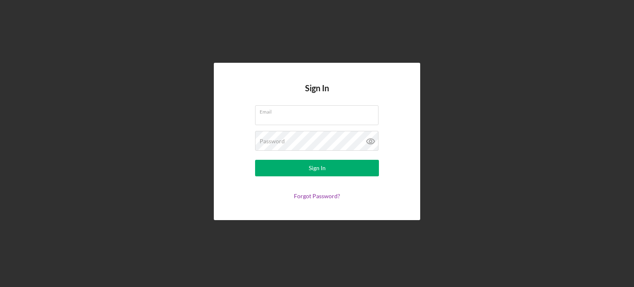
type input "[EMAIL_ADDRESS][DOMAIN_NAME]"
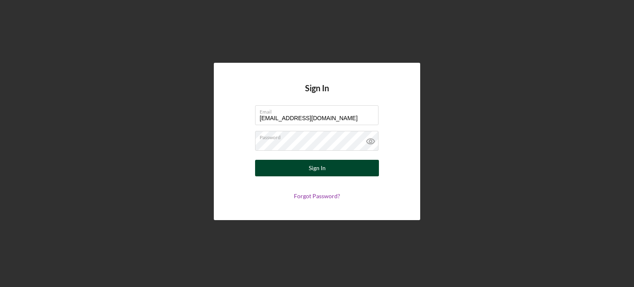
click at [293, 160] on button "Sign In" at bounding box center [317, 168] width 124 height 17
